Goal: Task Accomplishment & Management: Use online tool/utility

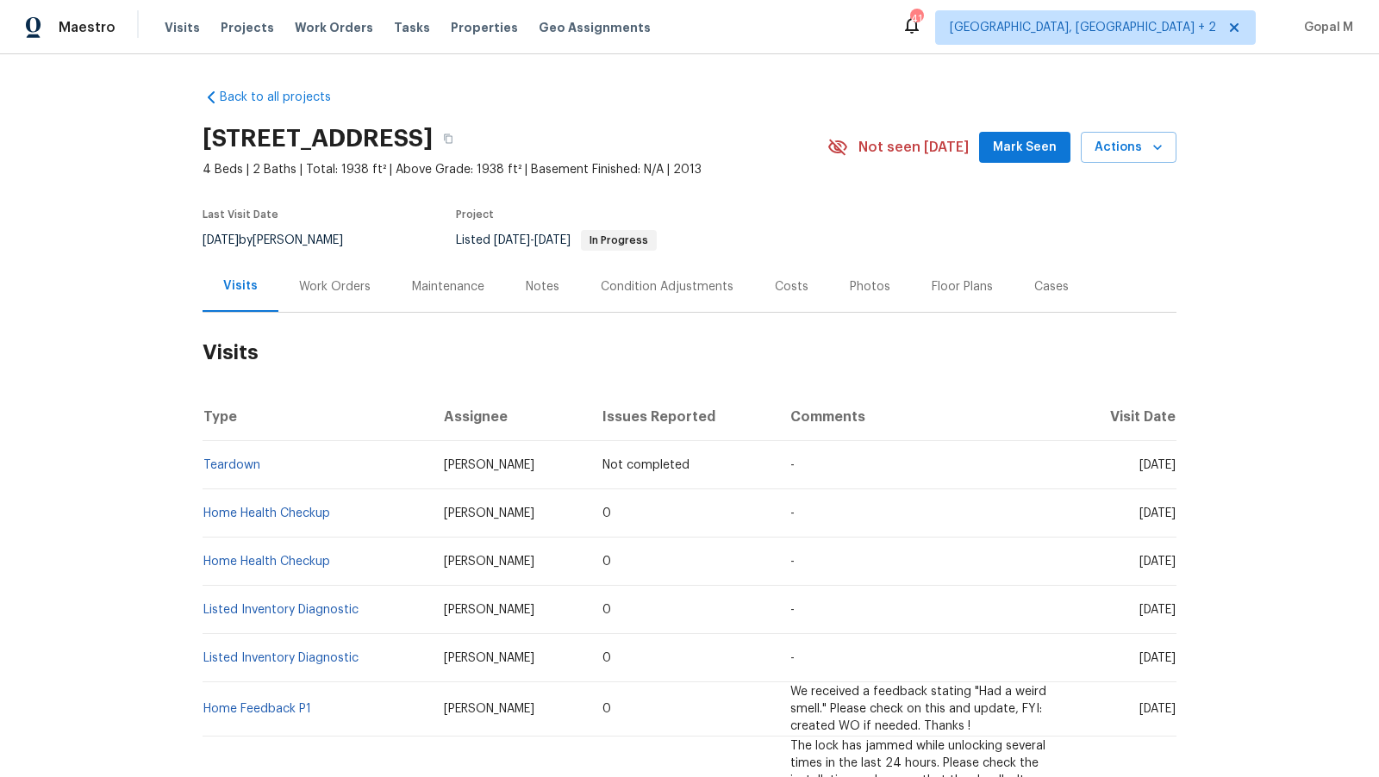
click at [349, 294] on div "Work Orders" at bounding box center [335, 286] width 72 height 17
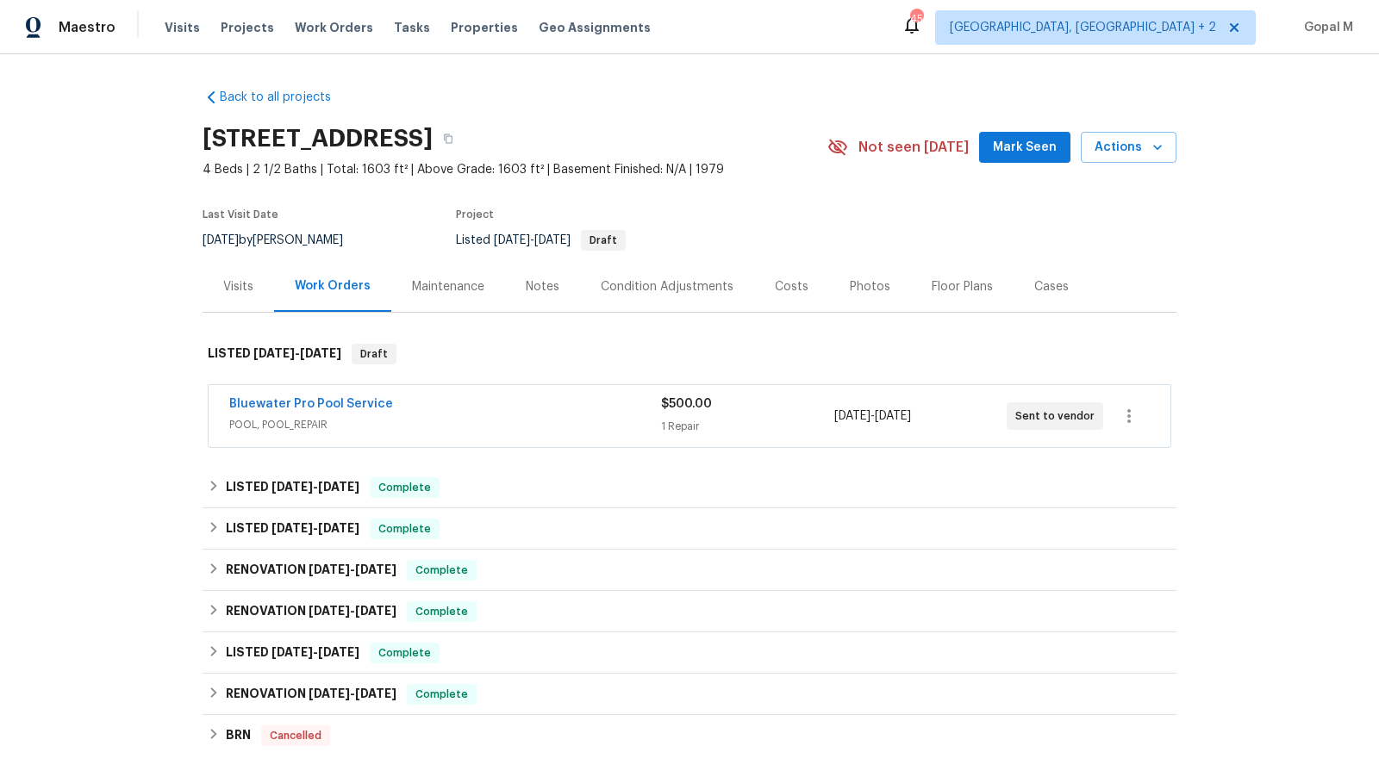
click at [577, 408] on div "Bluewater Pro Pool Service" at bounding box center [445, 406] width 432 height 21
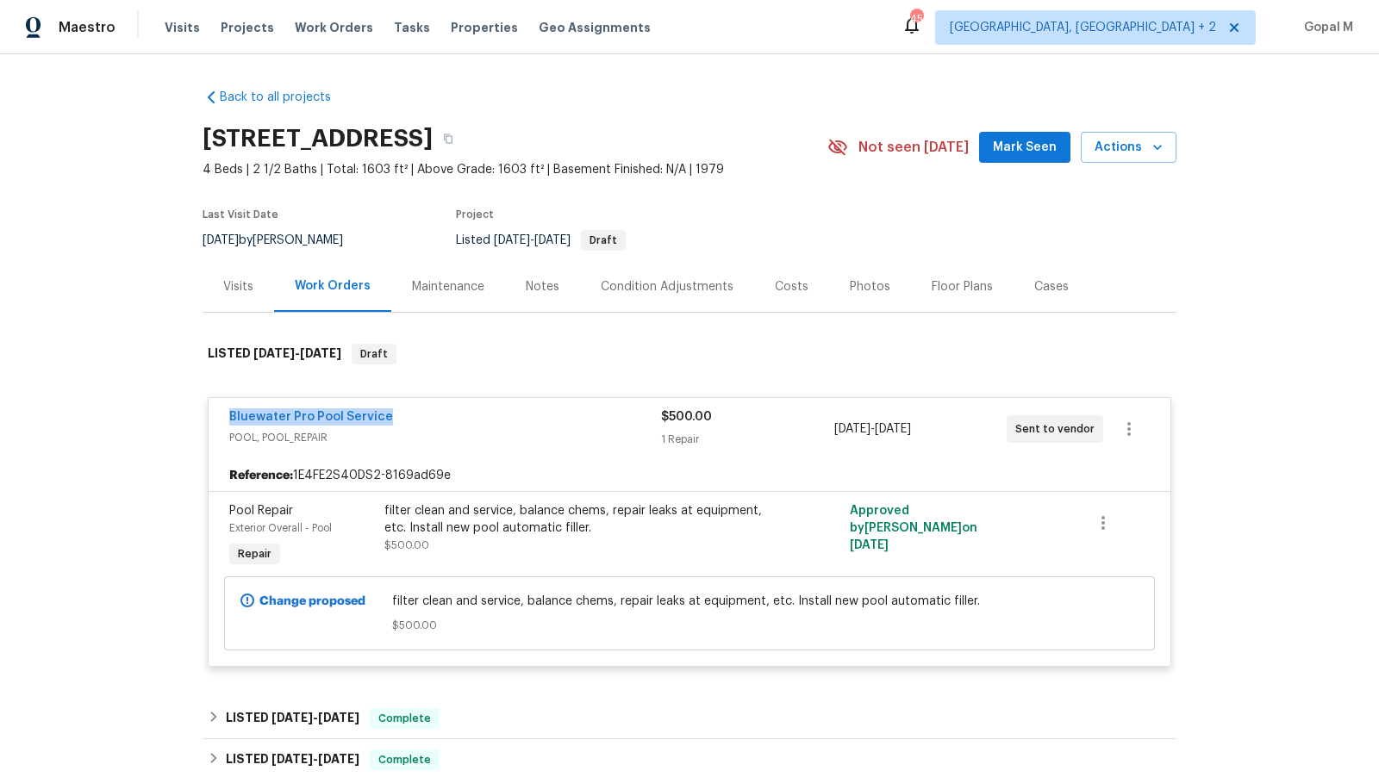
drag, startPoint x: 215, startPoint y: 409, endPoint x: 398, endPoint y: 421, distance: 183.9
click at [398, 421] on div "Bluewater Pro Pool Service POOL, POOL_REPAIR $500.00 1 Repair 9/16/2025 - 9/22/…" at bounding box center [690, 429] width 962 height 62
copy link "Bluewater Pro Pool Service"
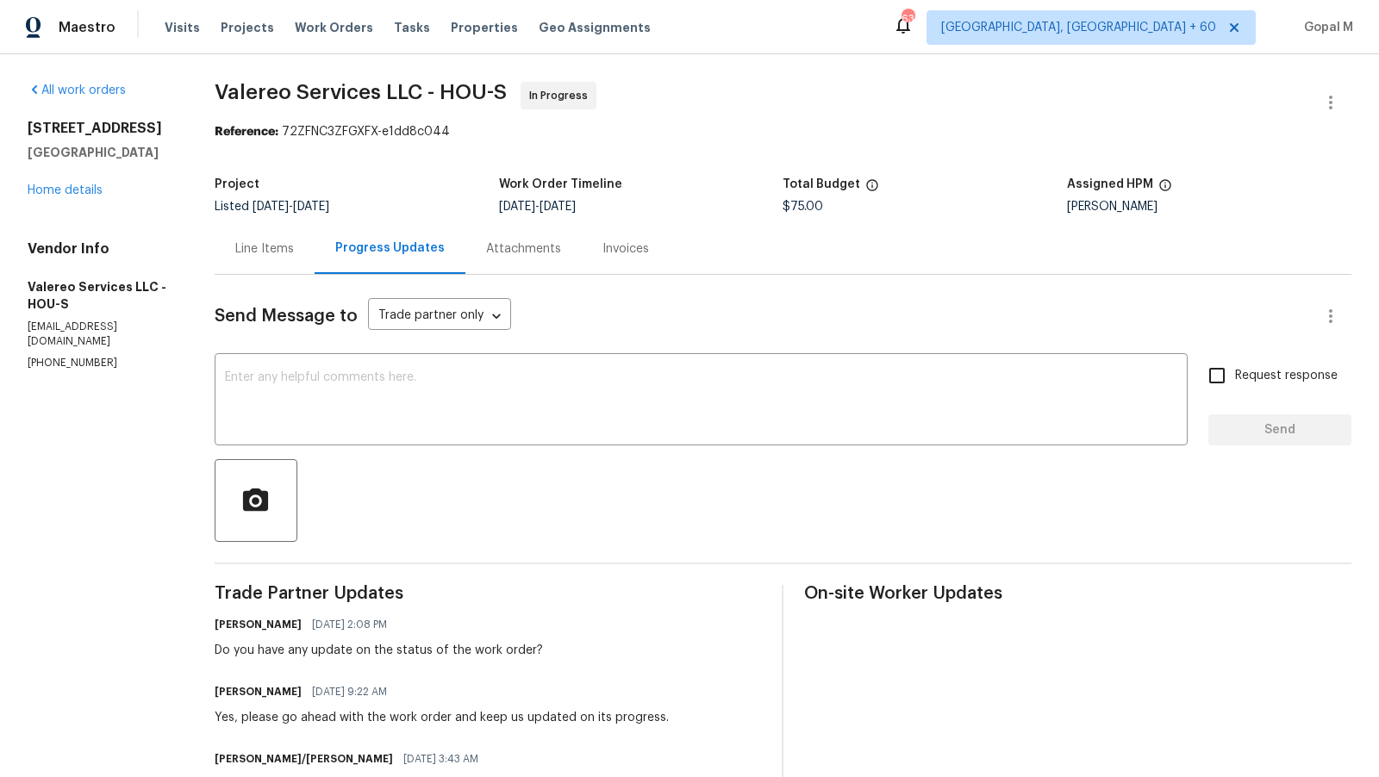
click at [255, 259] on div "Line Items" at bounding box center [265, 248] width 100 height 51
